Goal: Information Seeking & Learning: Learn about a topic

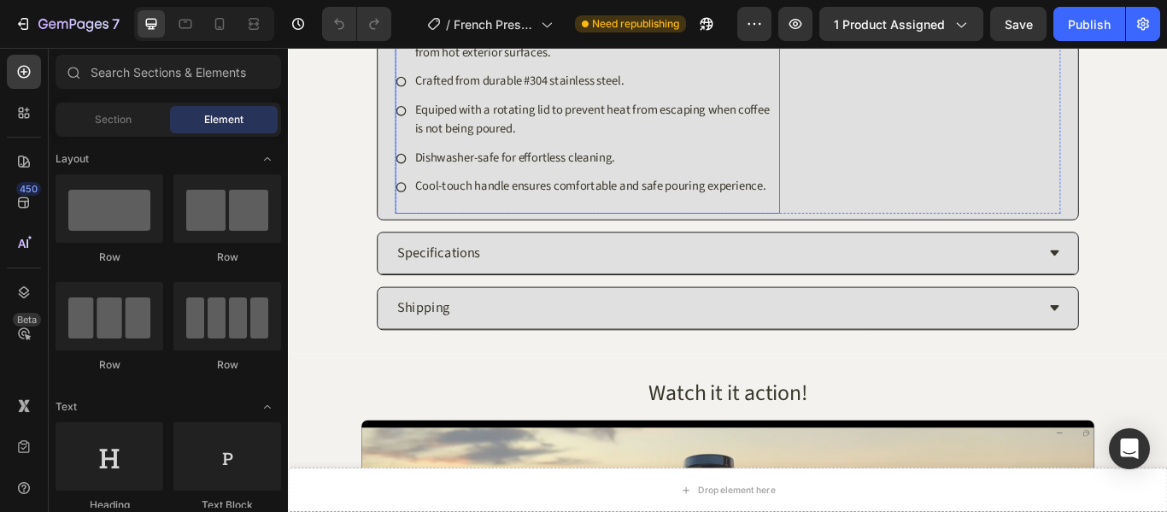
scroll to position [1196, 0]
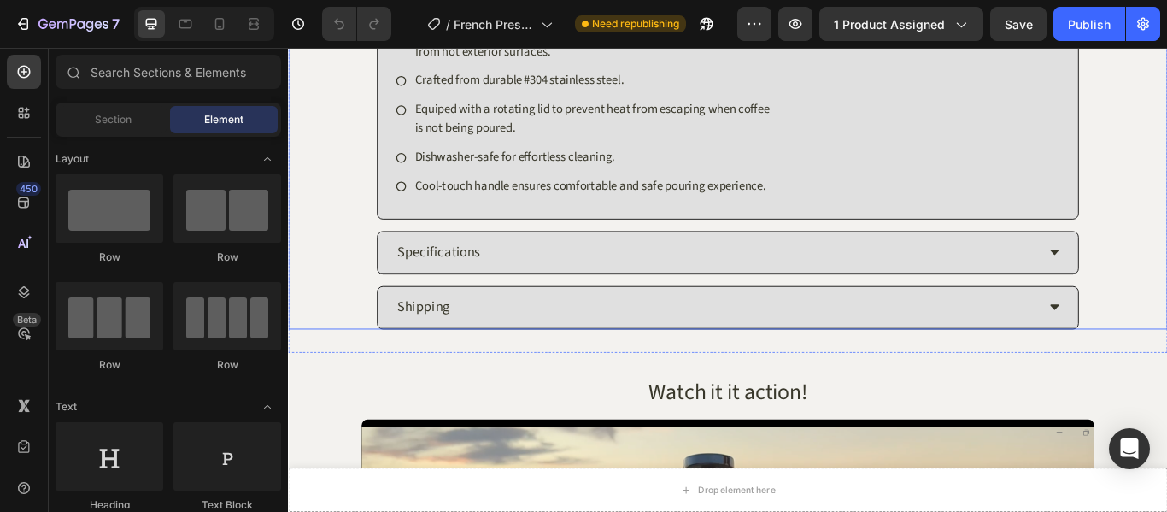
click at [520, 292] on div "Specifications" at bounding box center [787, 286] width 748 height 34
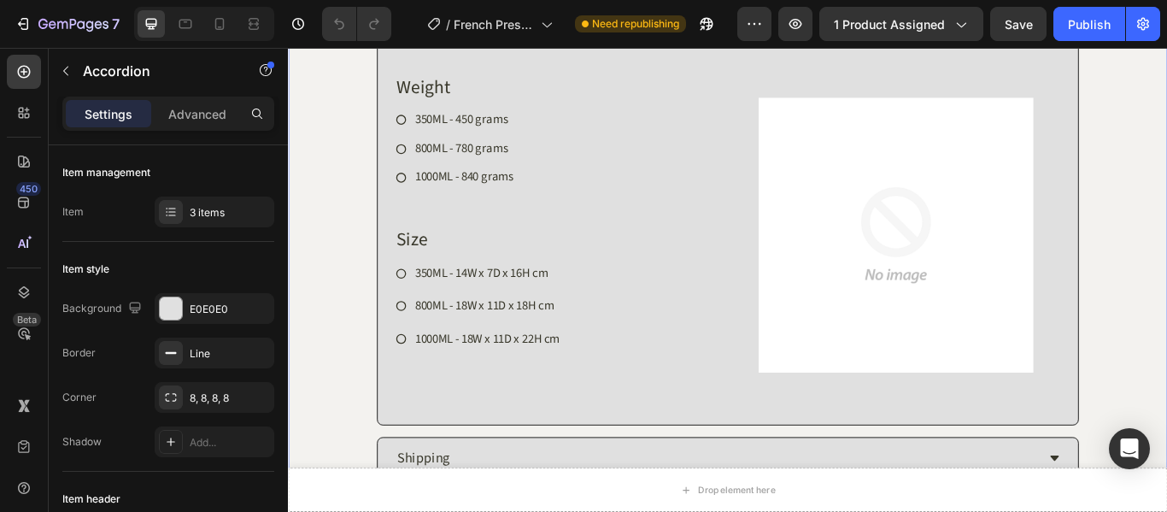
scroll to position [1091, 0]
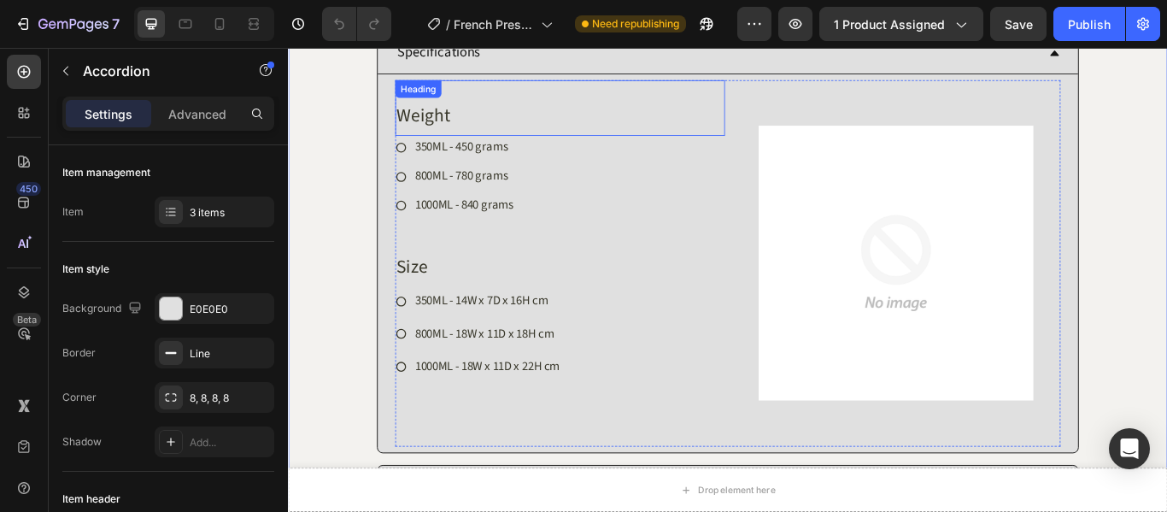
click at [448, 127] on h2 "Weight" at bounding box center [605, 127] width 384 height 32
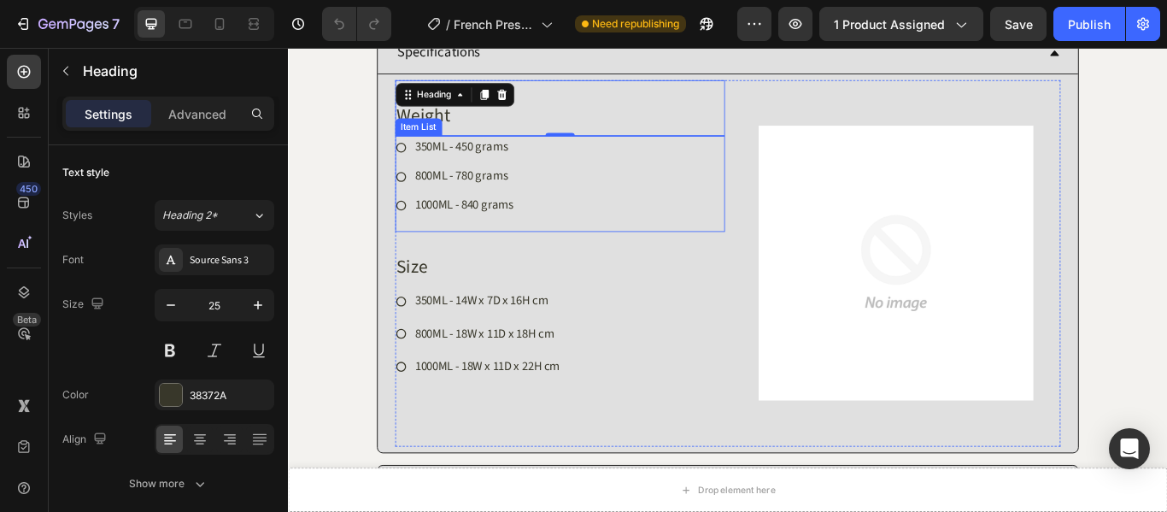
click at [771, 249] on div "350ML - 450 grams 800ML - 780 grams 1000ML - 840 grams" at bounding box center [605, 206] width 384 height 112
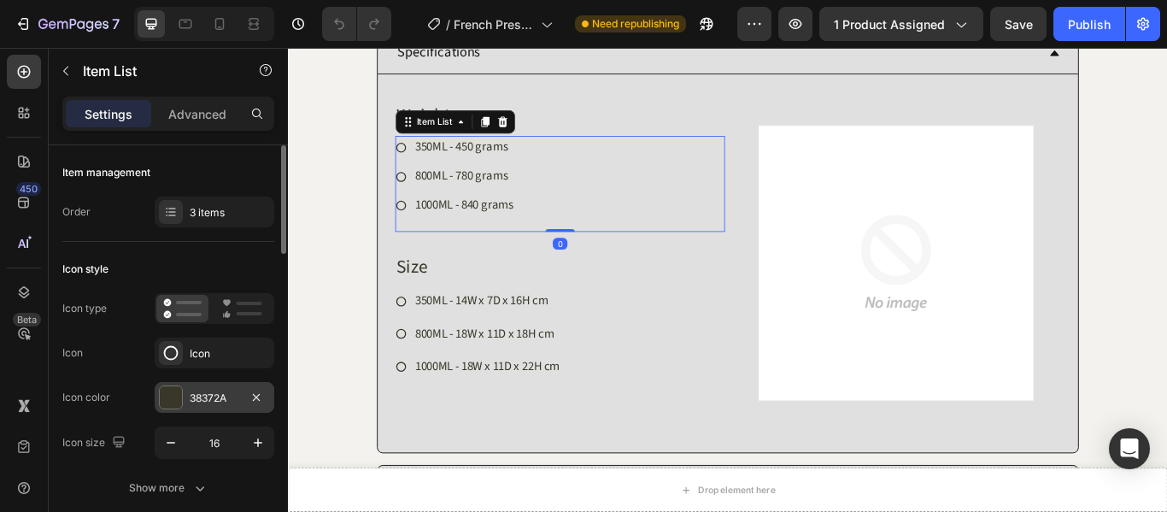
click at [219, 394] on div "38372A" at bounding box center [215, 397] width 50 height 15
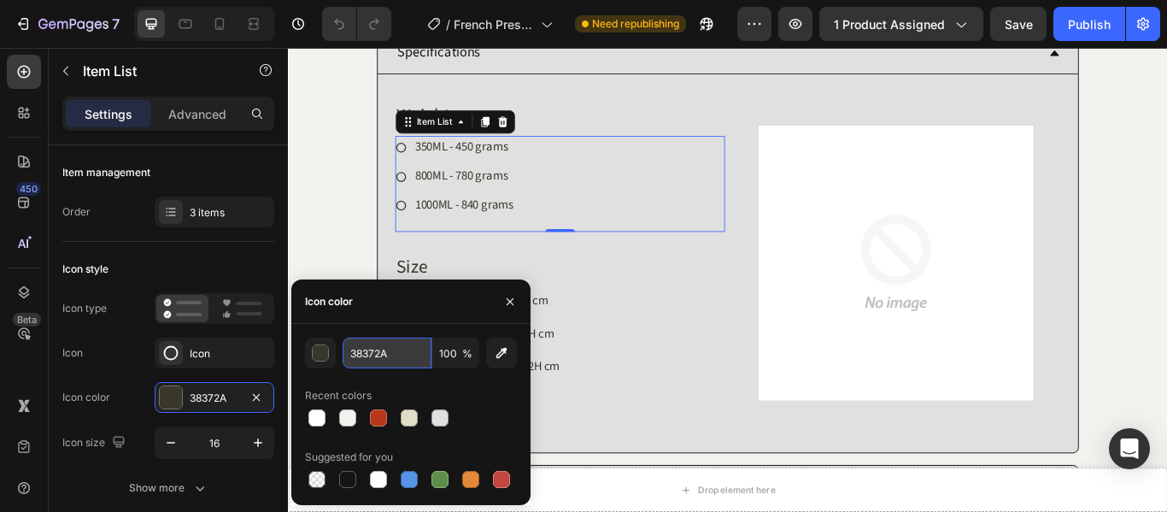
click at [368, 356] on input "38372A" at bounding box center [387, 352] width 89 height 31
click at [501, 224] on p "1000ML - 840 grams" at bounding box center [493, 231] width 115 height 22
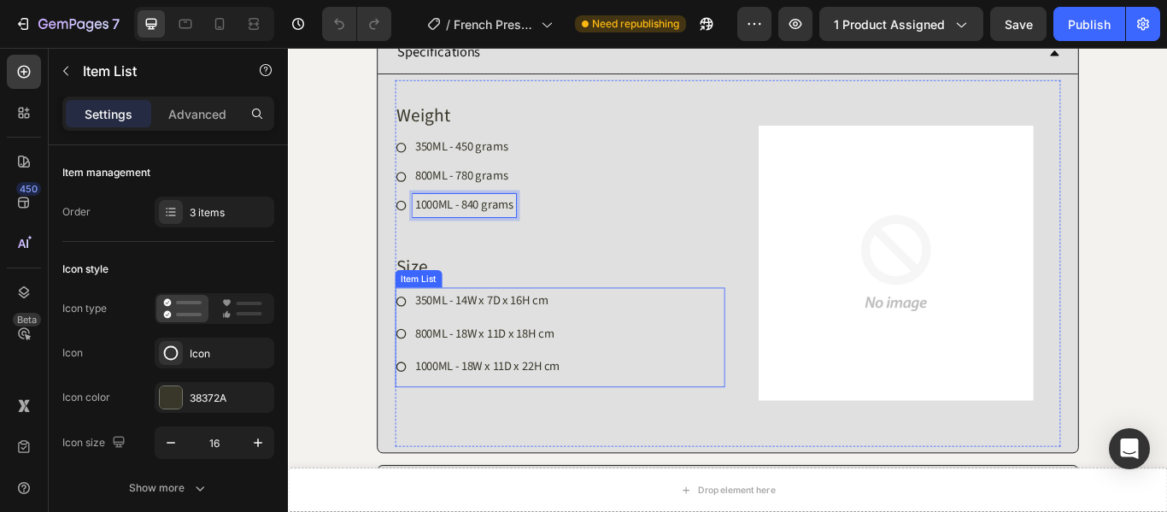
click at [456, 337] on p "350ML - 14W x 7D x 16H cm" at bounding box center [520, 343] width 169 height 26
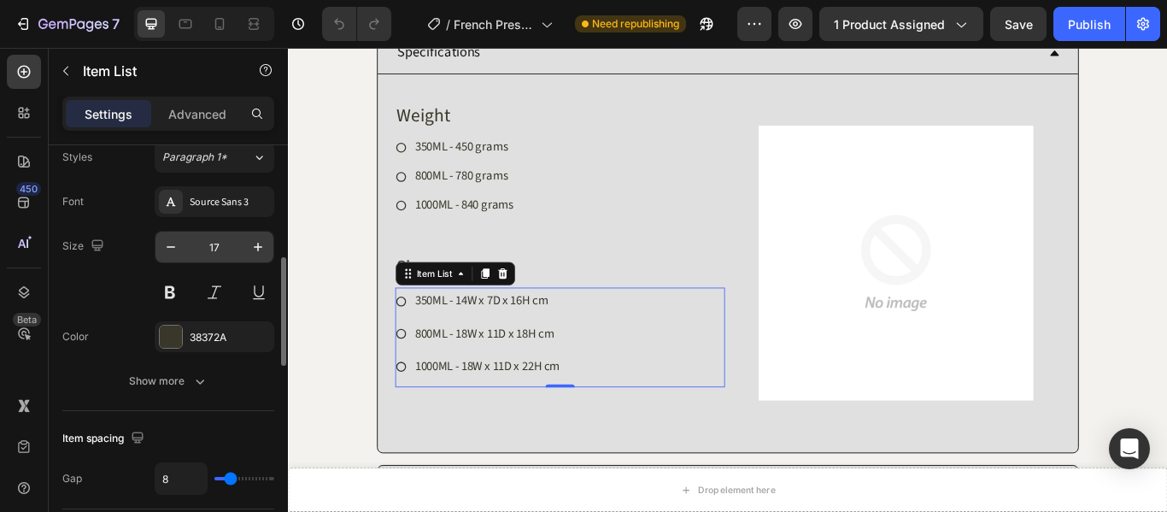
scroll to position [342, 0]
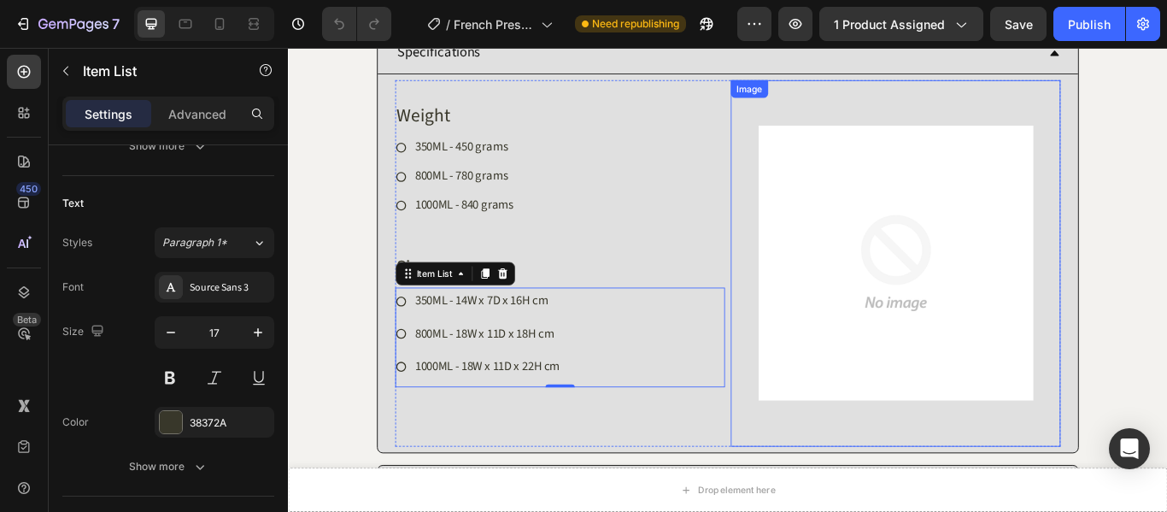
click at [813, 126] on div at bounding box center [996, 298] width 384 height 427
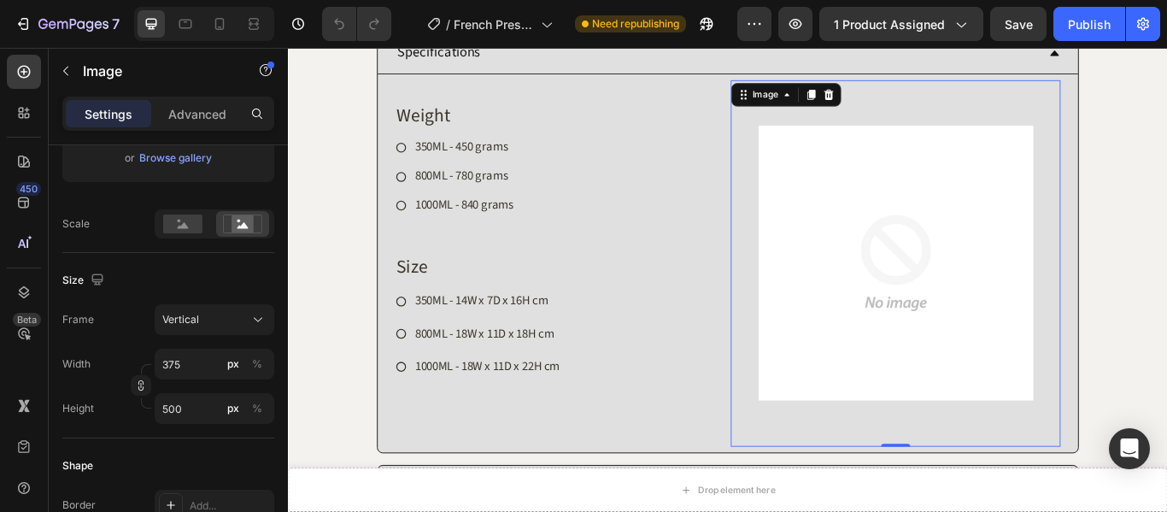
scroll to position [0, 0]
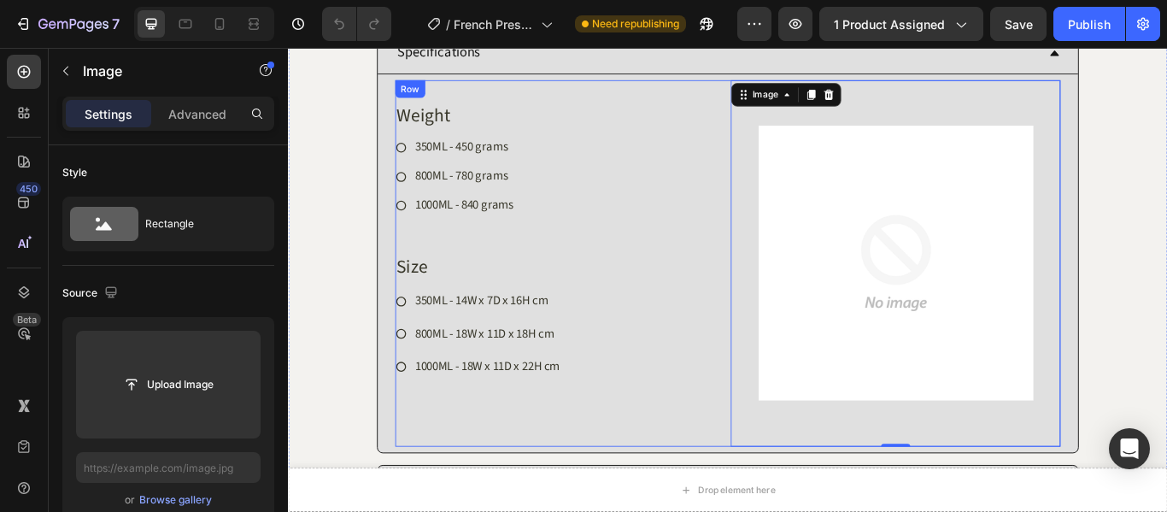
click at [774, 510] on div "Weight Heading 350ML - 450 grams 800ML - 780 grams 1000ML - 840 grams Item List…" at bounding box center [605, 298] width 384 height 427
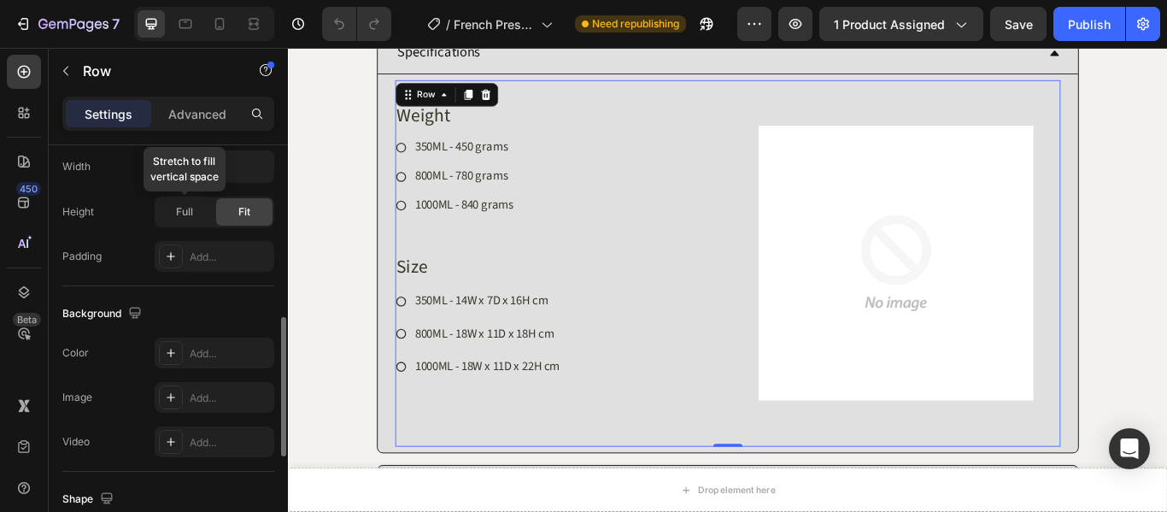
scroll to position [822, 0]
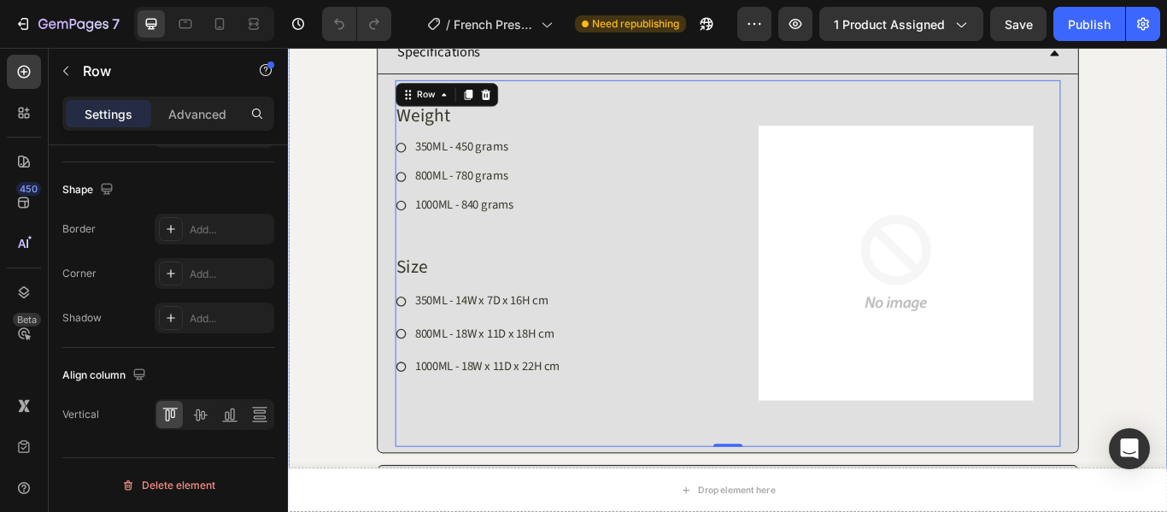
click at [394, 103] on div "Weight Heading 350ML - 450 grams 800ML - 780 grams 1000ML - 840 grams Item List…" at bounding box center [800, 299] width 817 height 441
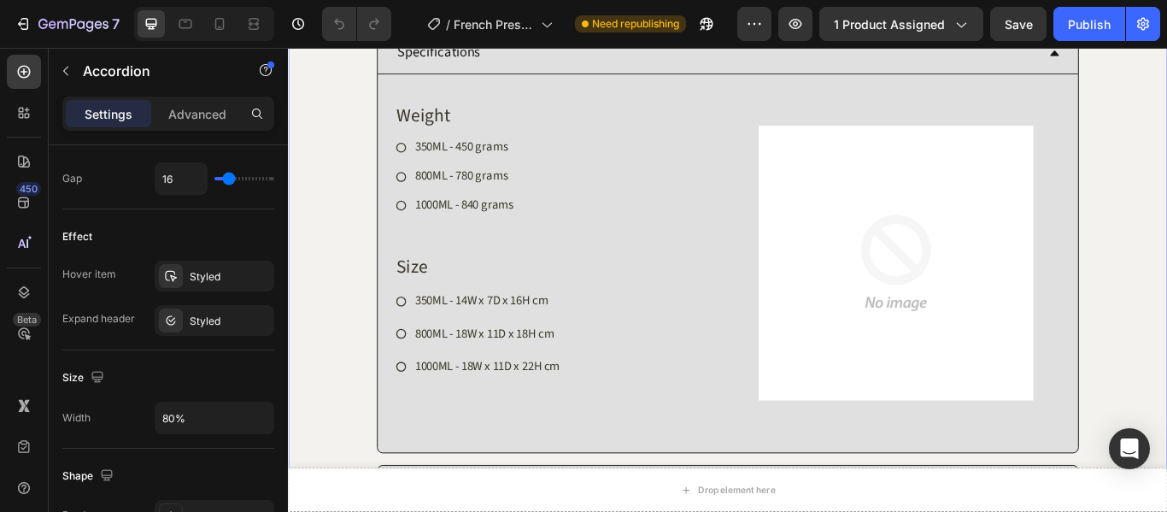
scroll to position [0, 0]
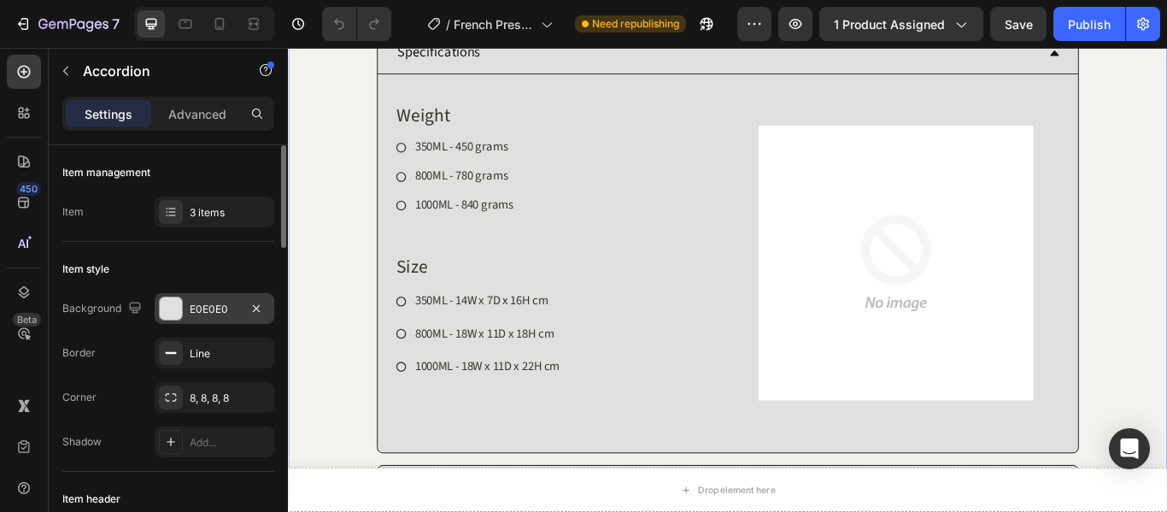
click at [215, 311] on div "E0E0E0" at bounding box center [215, 309] width 50 height 15
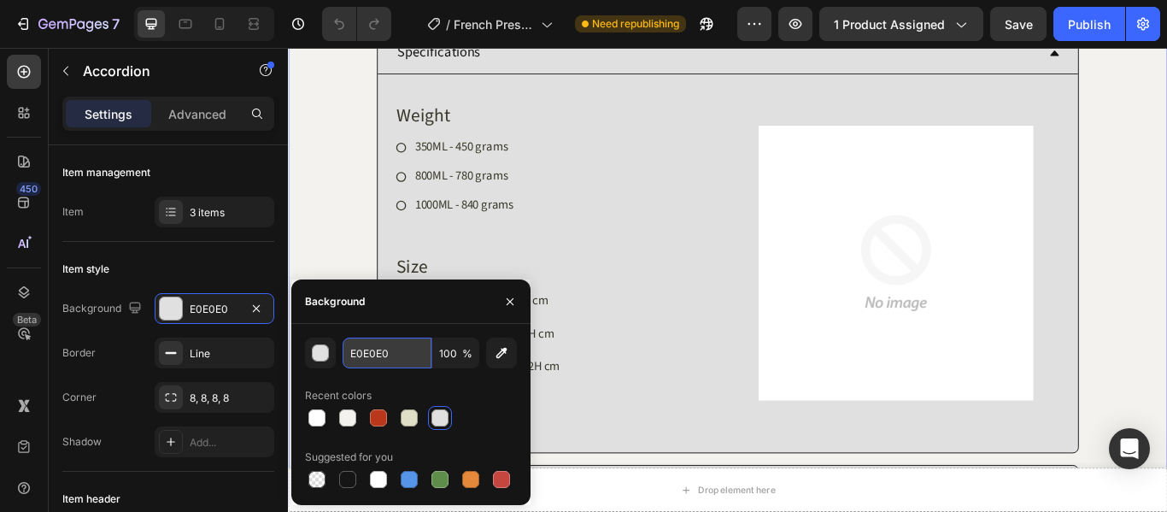
click at [366, 345] on input "E0E0E0" at bounding box center [387, 352] width 89 height 31
